Goal: Task Accomplishment & Management: Manage account settings

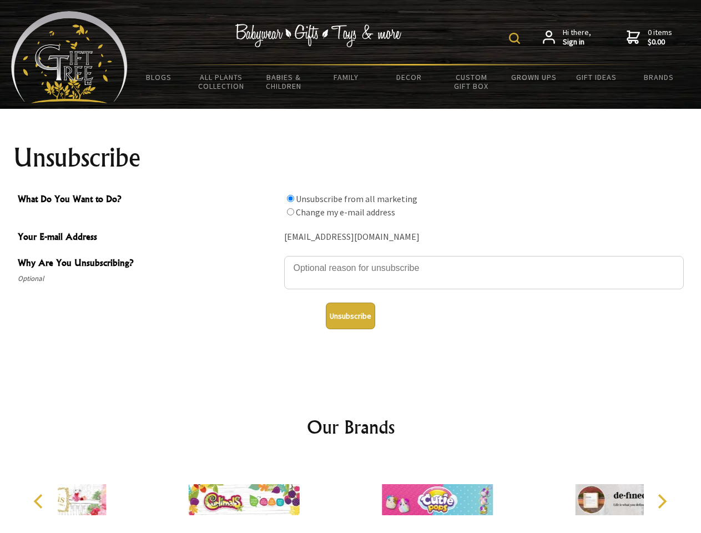
click at [516, 38] on img at bounding box center [514, 38] width 11 height 11
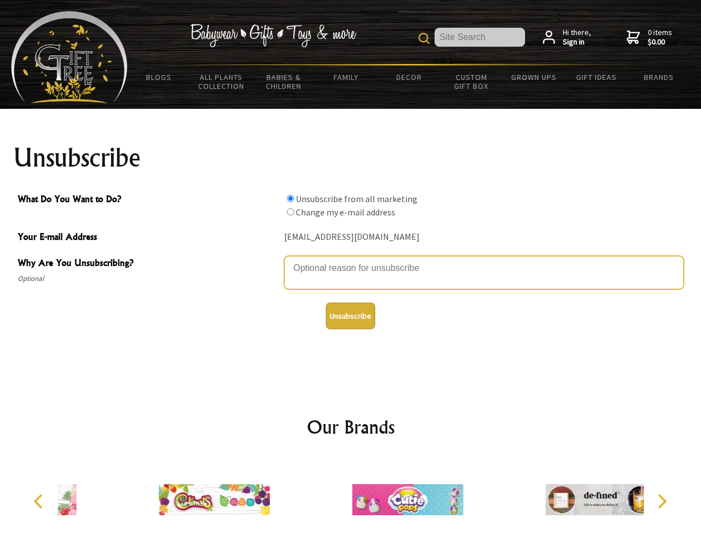
click at [351, 260] on textarea "Why Are You Unsubscribing?" at bounding box center [484, 272] width 400 height 33
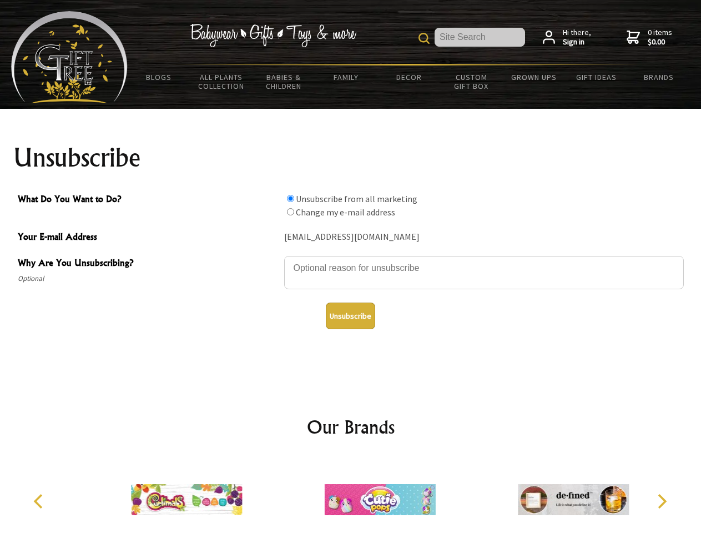
click at [290, 198] on input "What Do You Want to Do?" at bounding box center [290, 198] width 7 height 7
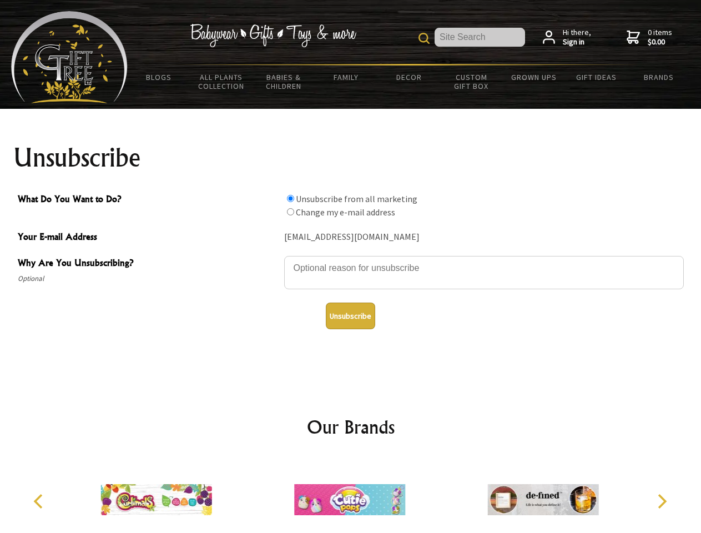
click at [290, 211] on input "What Do You Want to Do?" at bounding box center [290, 211] width 7 height 7
radio input "true"
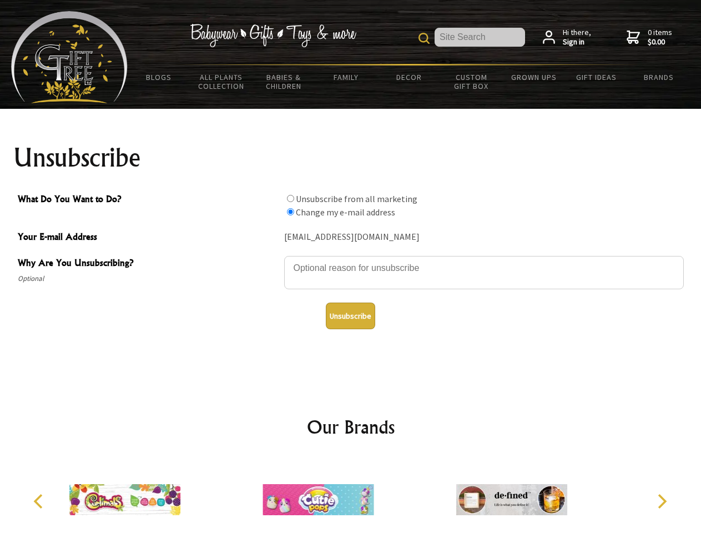
click at [350, 316] on button "Unsubscribe" at bounding box center [350, 316] width 49 height 27
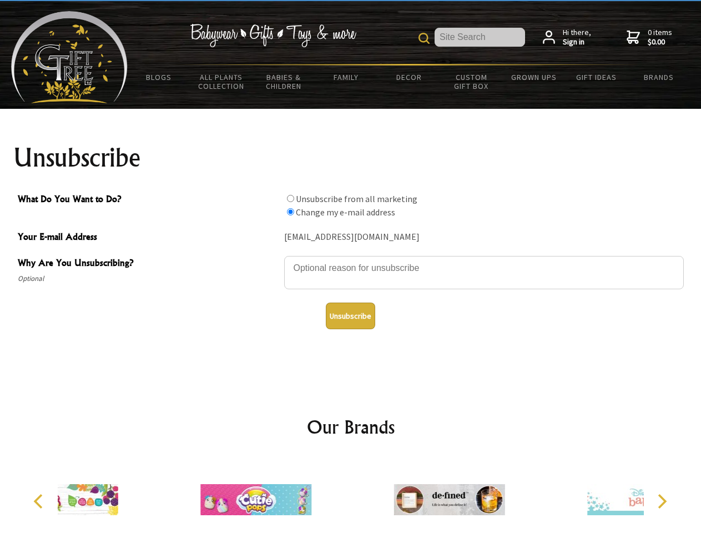
click at [352, 495] on div at bounding box center [448, 501] width 193 height 87
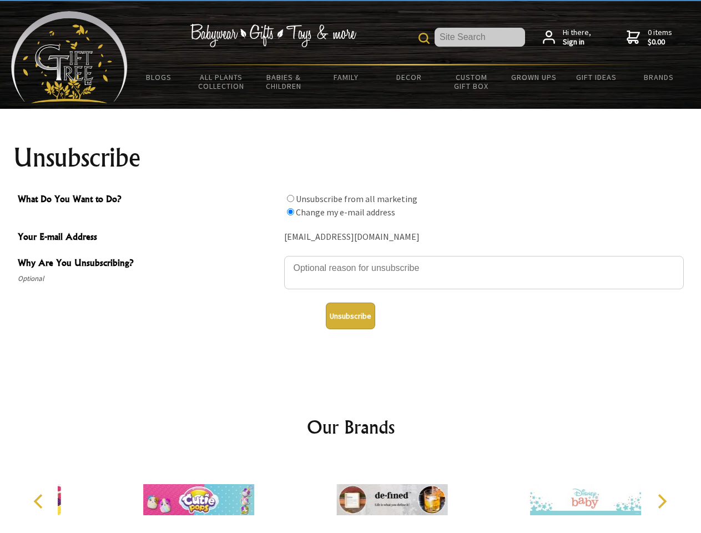
click at [40, 501] on icon "Previous" at bounding box center [39, 501] width 14 height 14
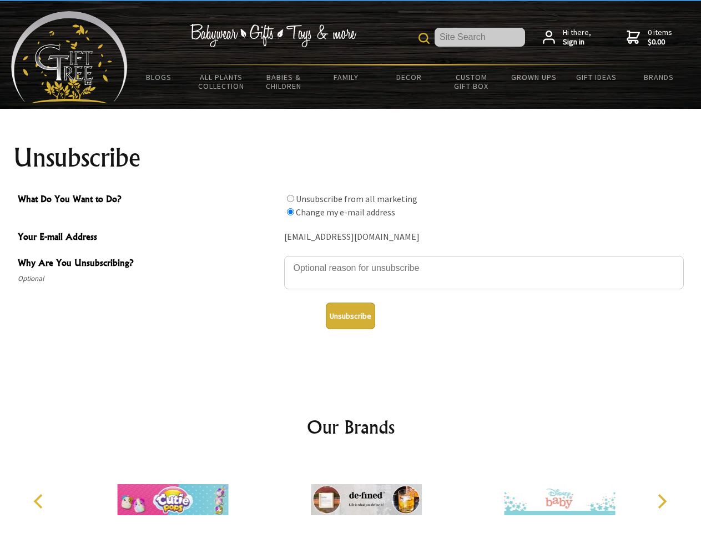
click at [662, 501] on icon "Next" at bounding box center [661, 501] width 14 height 14
